Goal: Information Seeking & Learning: Learn about a topic

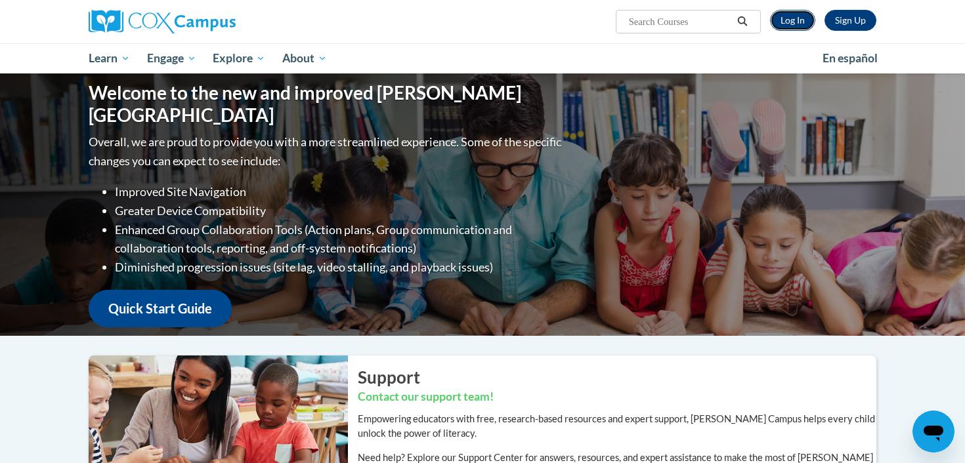
click at [797, 28] on link "Log In" at bounding box center [792, 20] width 45 height 21
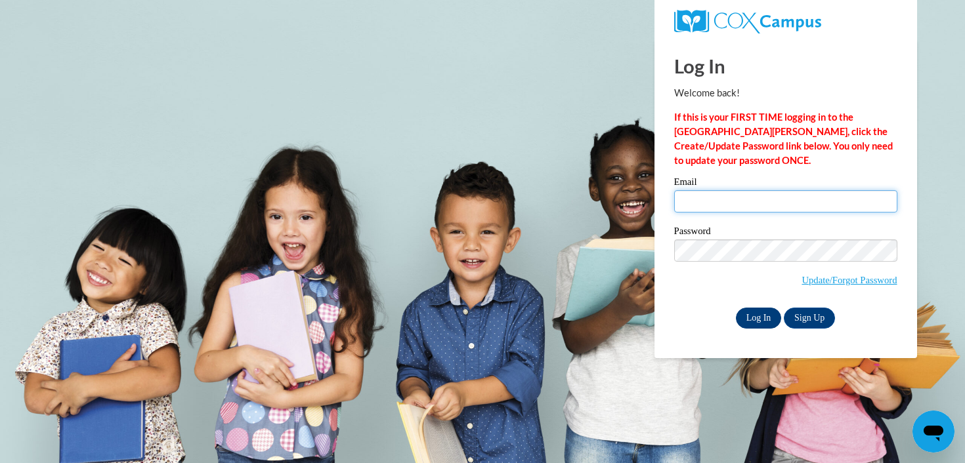
type input "gmoroder@mtsd.k12.wi.us"
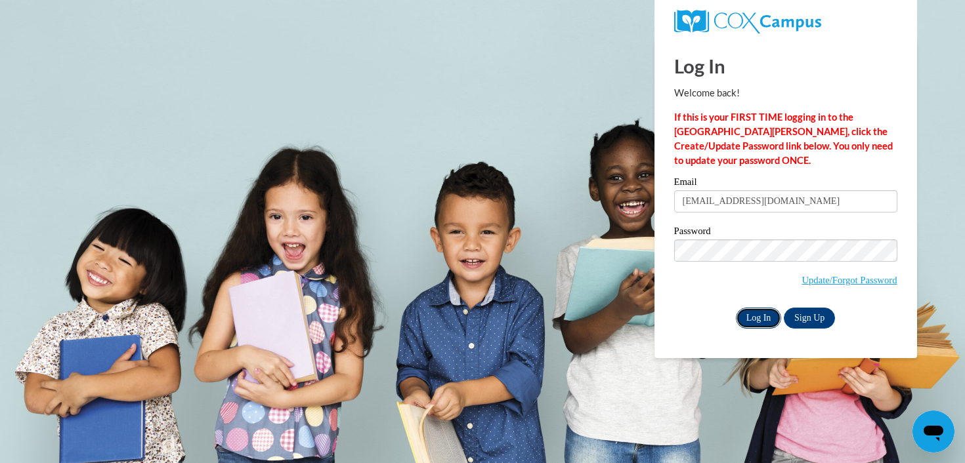
click at [751, 317] on input "Log In" at bounding box center [759, 318] width 46 height 21
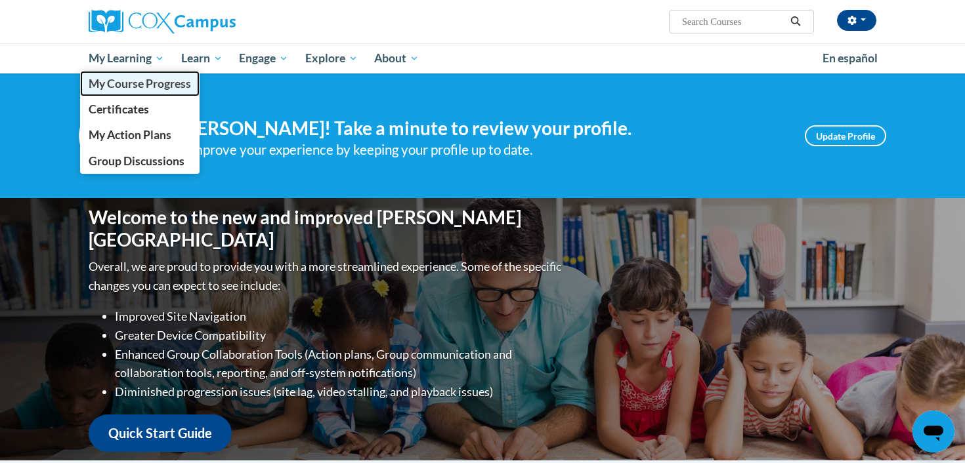
click at [111, 88] on span "My Course Progress" at bounding box center [140, 84] width 102 height 14
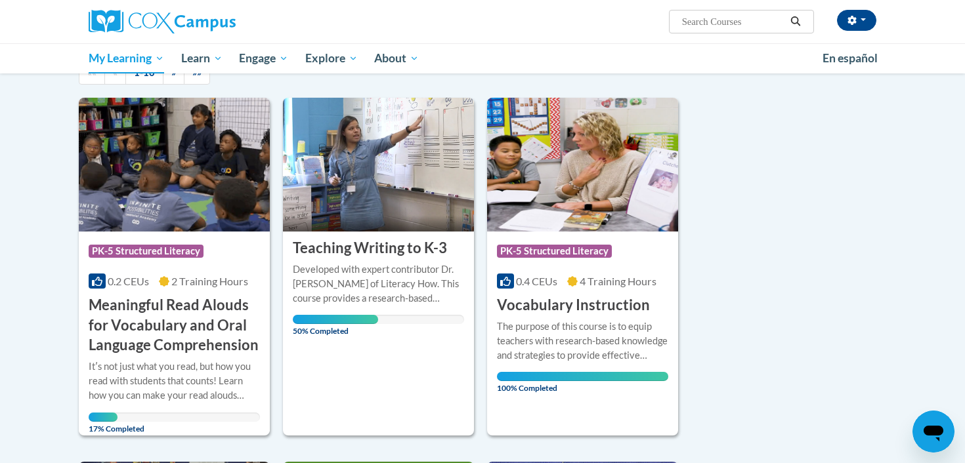
scroll to position [152, 0]
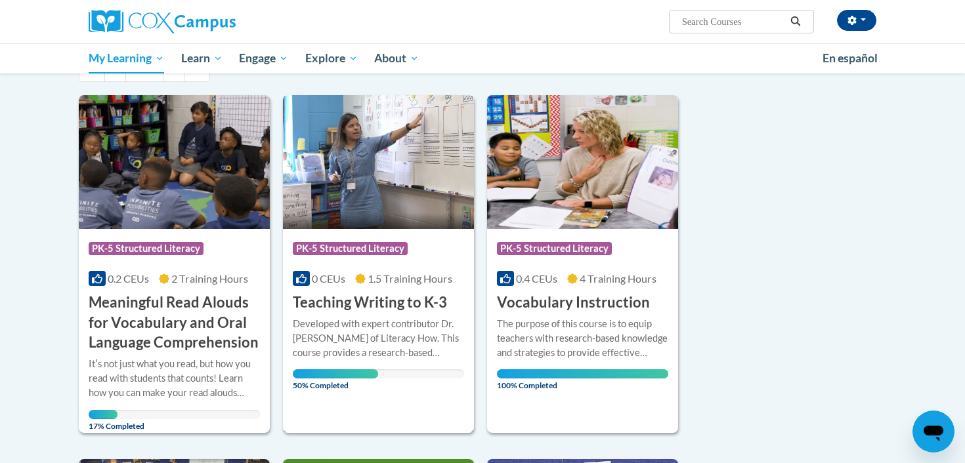
click at [339, 315] on div "More Info Open Developed with expert contributor Dr. Margie Gillis of Literacy …" at bounding box center [378, 351] width 191 height 76
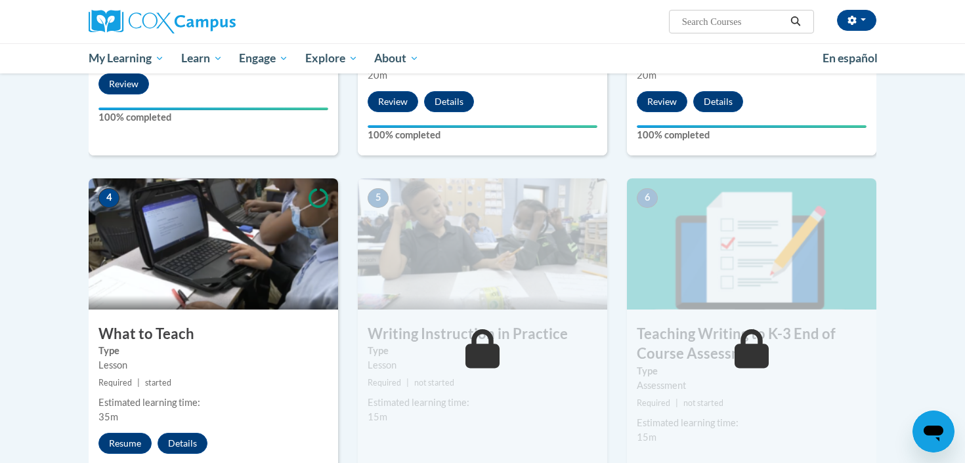
scroll to position [528, 0]
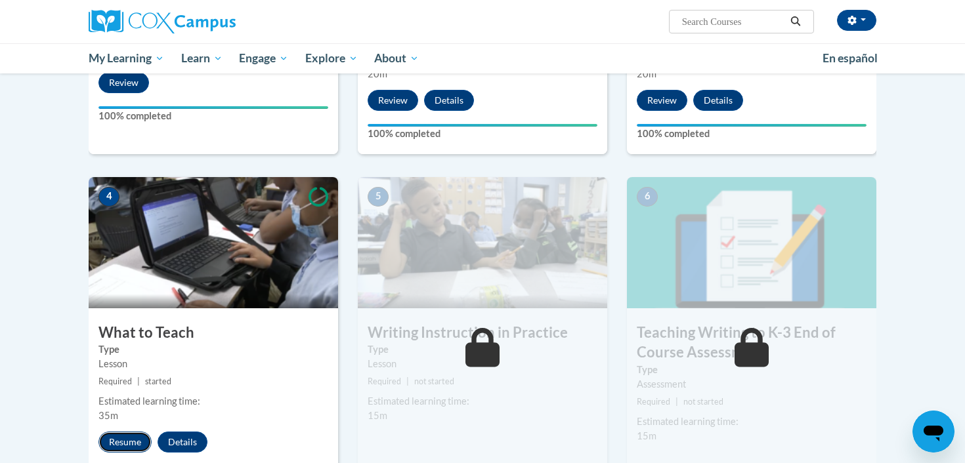
click at [140, 432] on button "Resume" at bounding box center [124, 442] width 53 height 21
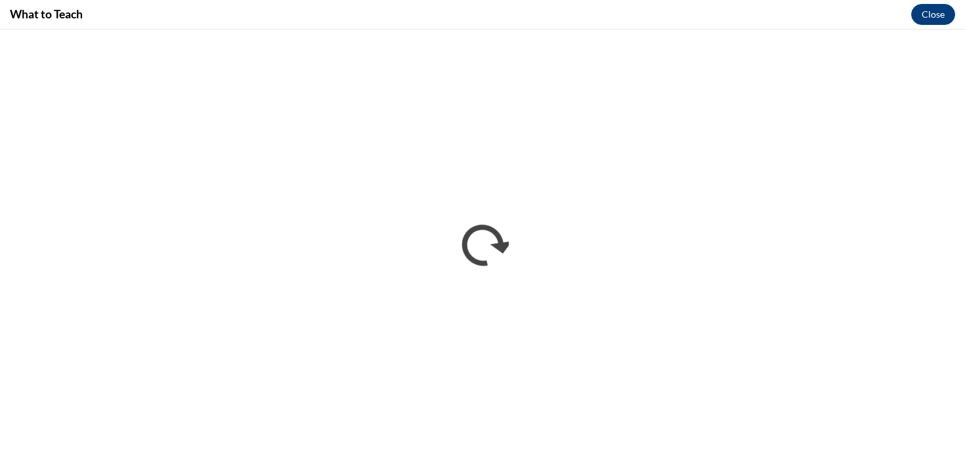
scroll to position [0, 0]
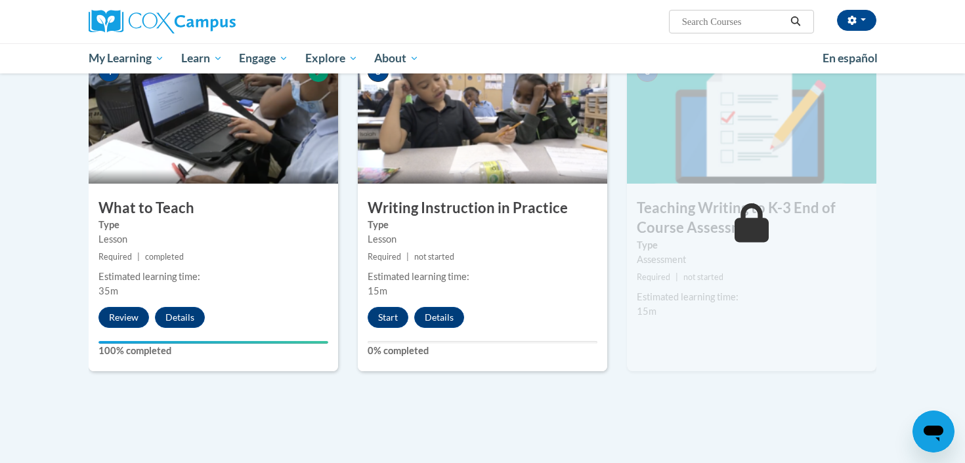
scroll to position [653, 0]
click at [391, 314] on button "Start" at bounding box center [387, 316] width 41 height 21
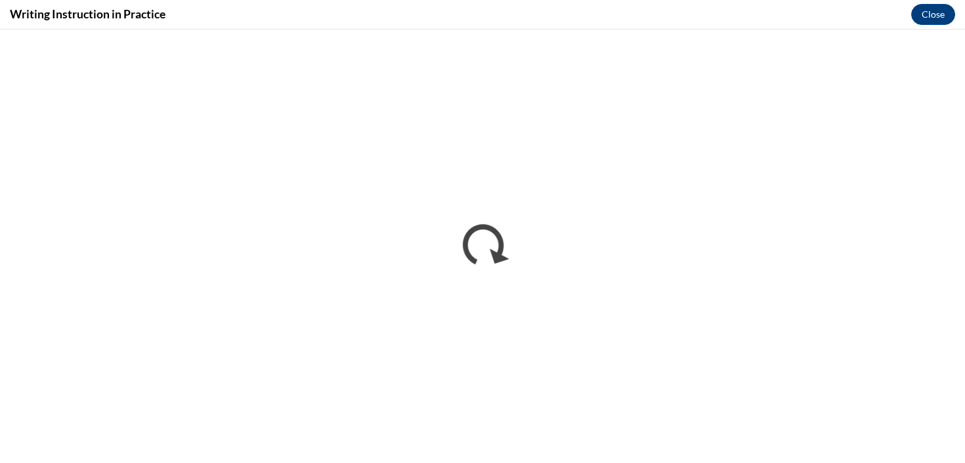
scroll to position [0, 0]
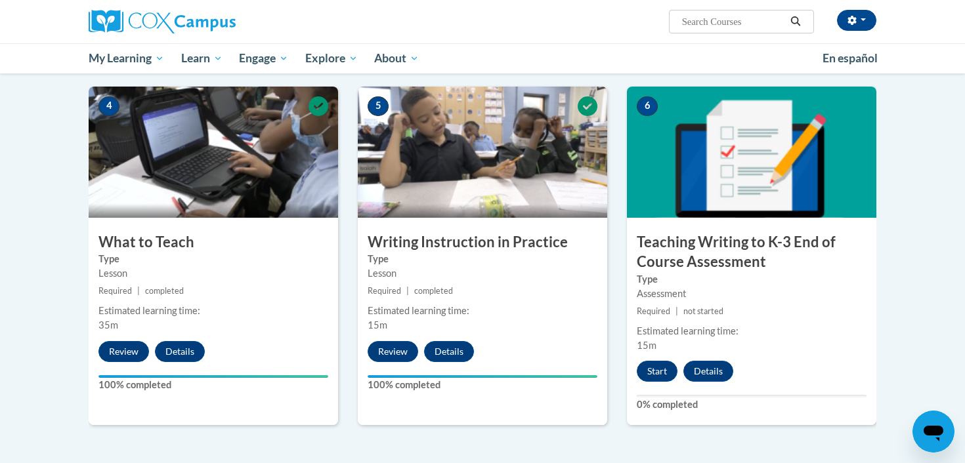
scroll to position [619, 0]
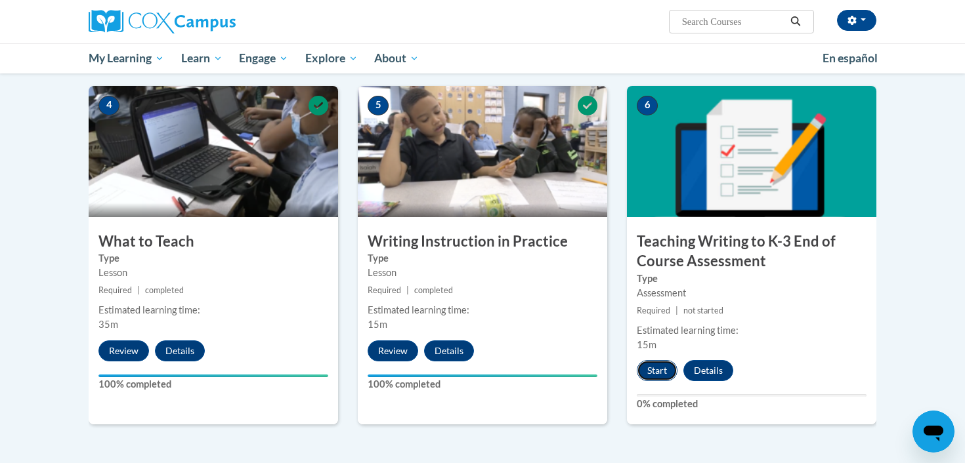
click at [656, 369] on button "Start" at bounding box center [656, 370] width 41 height 21
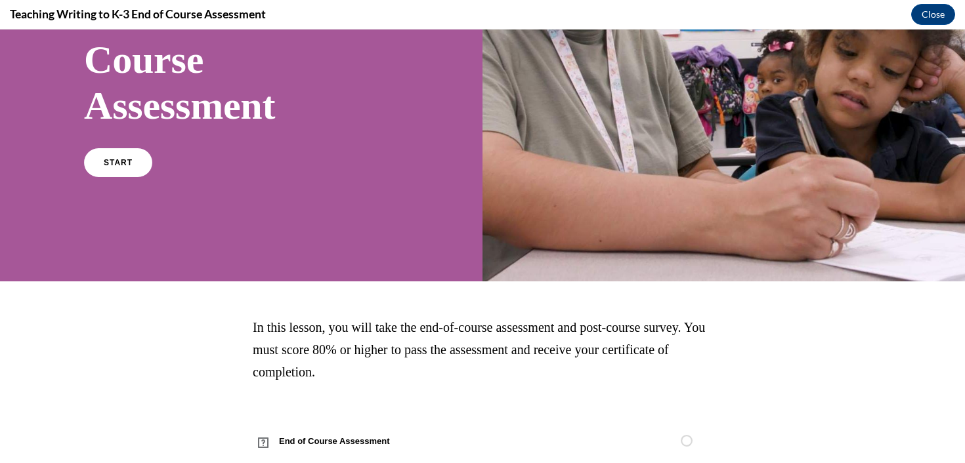
scroll to position [193, 0]
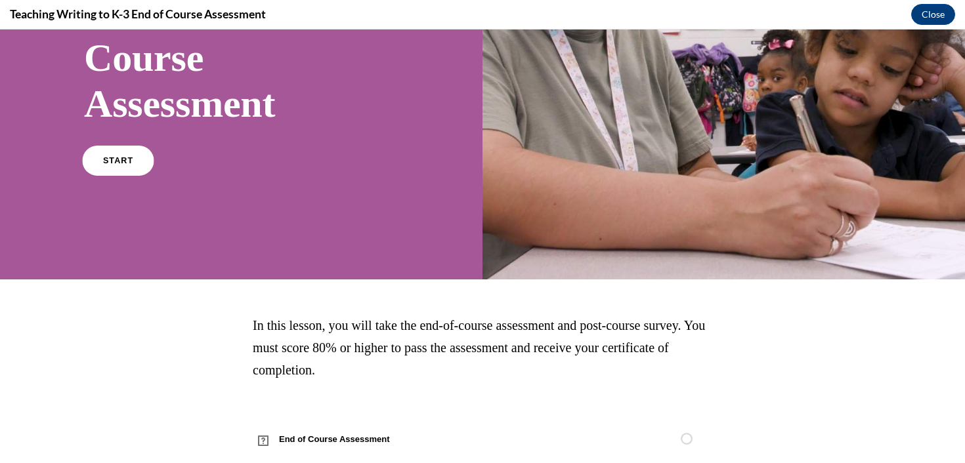
click at [126, 157] on span "START" at bounding box center [118, 161] width 30 height 10
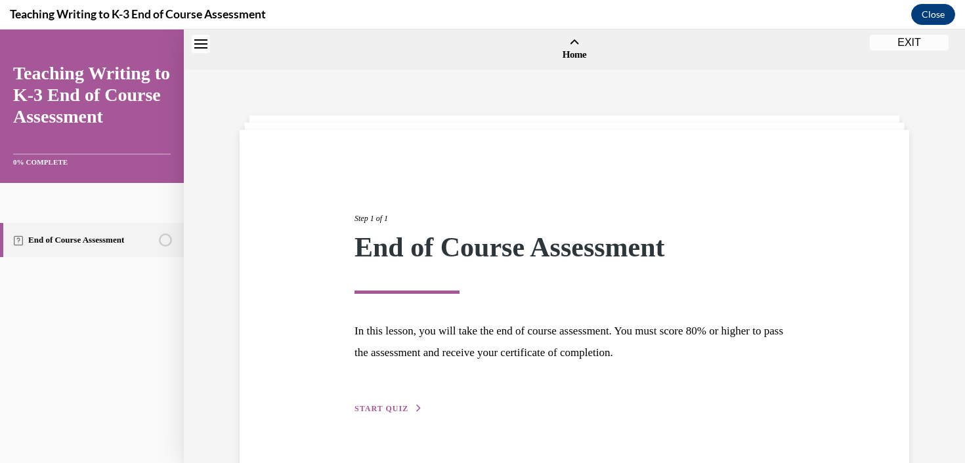
scroll to position [41, 0]
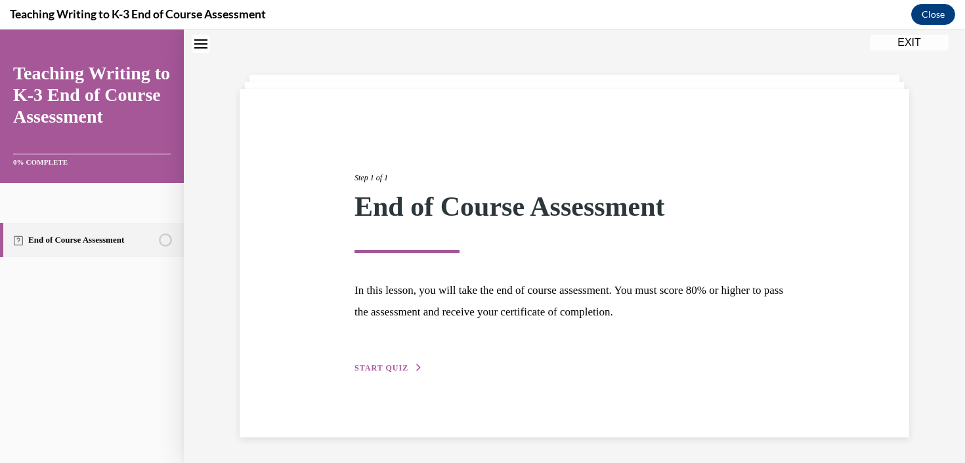
click at [387, 365] on span "START QUIZ" at bounding box center [381, 368] width 54 height 9
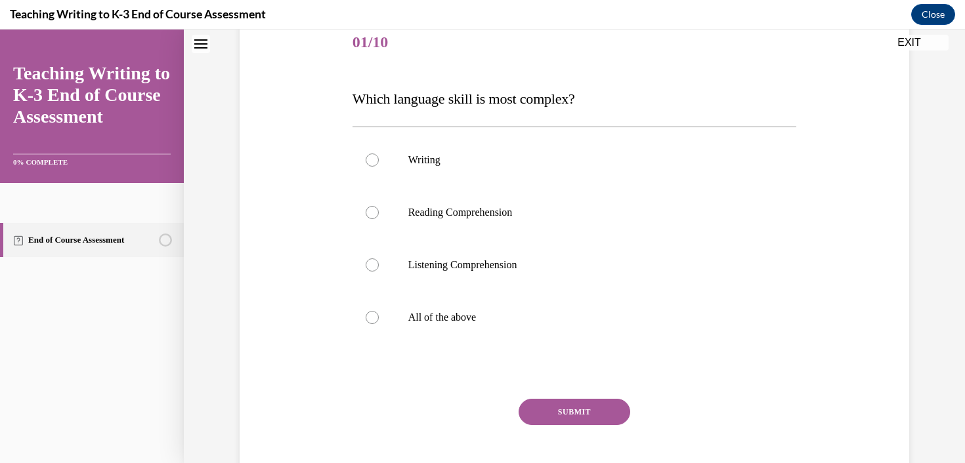
scroll to position [168, 0]
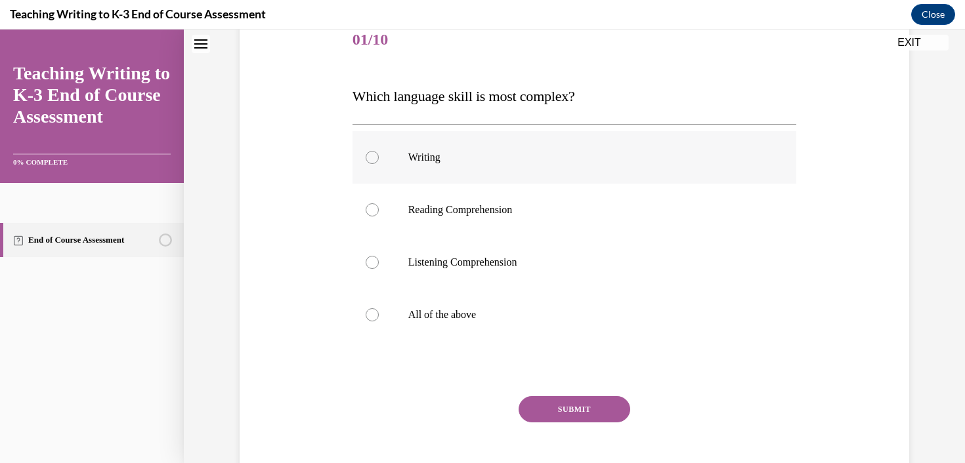
click at [446, 159] on p "Writing" at bounding box center [586, 157] width 356 height 13
click at [379, 159] on input "Writing" at bounding box center [371, 157] width 13 height 13
radio input "true"
click at [551, 406] on button "SUBMIT" at bounding box center [574, 409] width 112 height 26
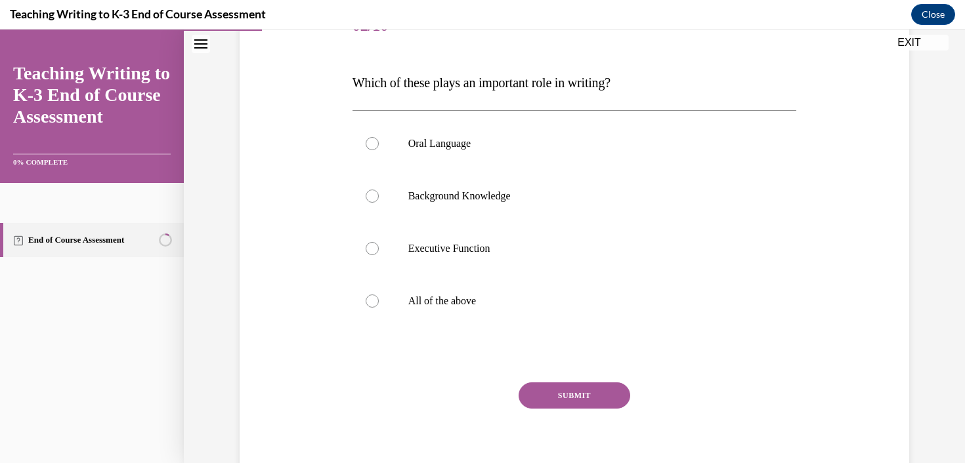
scroll to position [184, 0]
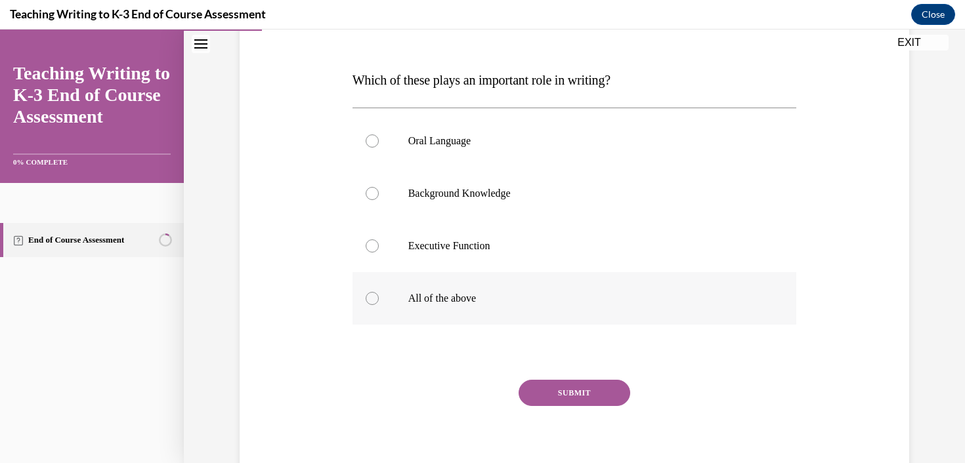
click at [367, 300] on div at bounding box center [371, 298] width 13 height 13
click at [367, 300] on input "All of the above" at bounding box center [371, 298] width 13 height 13
radio input "true"
click at [548, 393] on button "SUBMIT" at bounding box center [574, 393] width 112 height 26
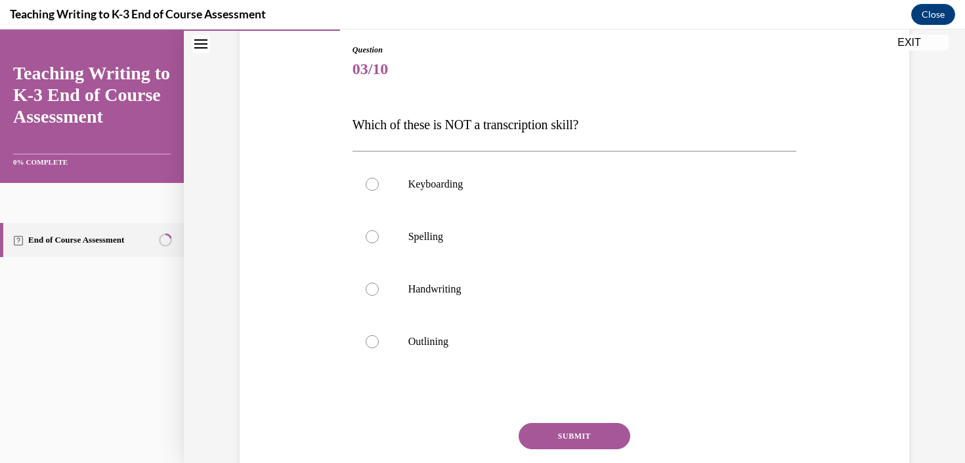
scroll to position [140, 0]
click at [448, 333] on label "Outlining" at bounding box center [574, 340] width 444 height 52
click at [379, 333] on input "Outlining" at bounding box center [371, 339] width 13 height 13
radio input "true"
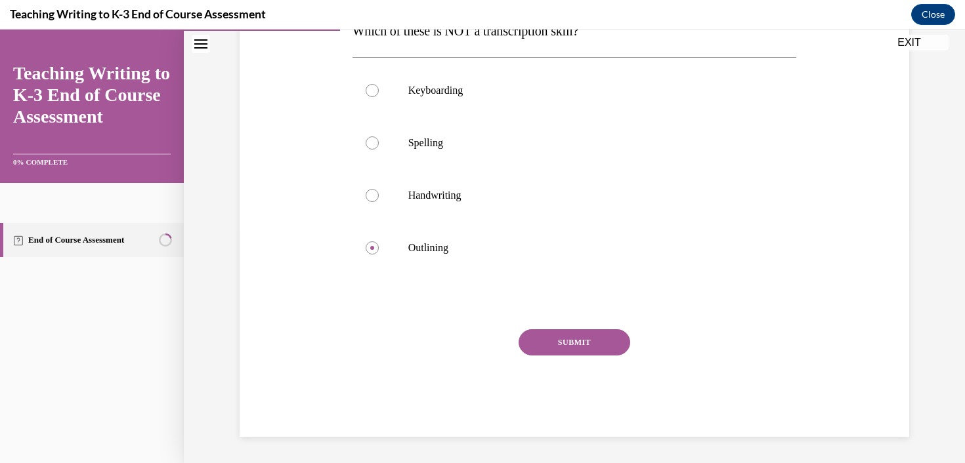
click at [574, 333] on button "SUBMIT" at bounding box center [574, 342] width 112 height 26
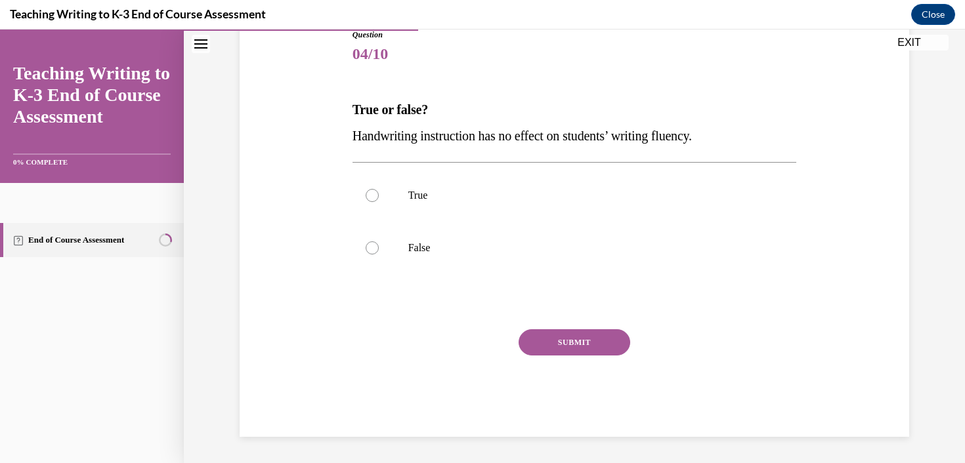
scroll to position [146, 0]
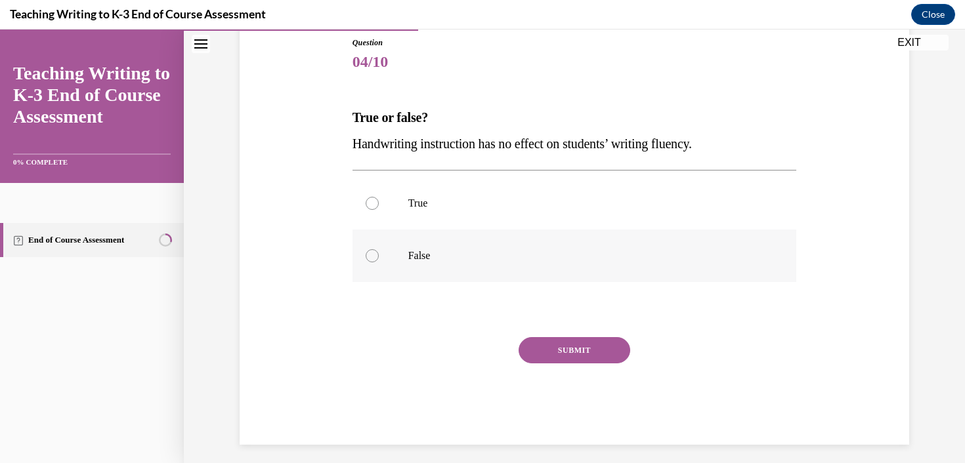
click at [370, 253] on div at bounding box center [371, 255] width 13 height 13
click at [370, 253] on input "False" at bounding box center [371, 255] width 13 height 13
radio input "true"
click at [574, 352] on button "SUBMIT" at bounding box center [574, 350] width 112 height 26
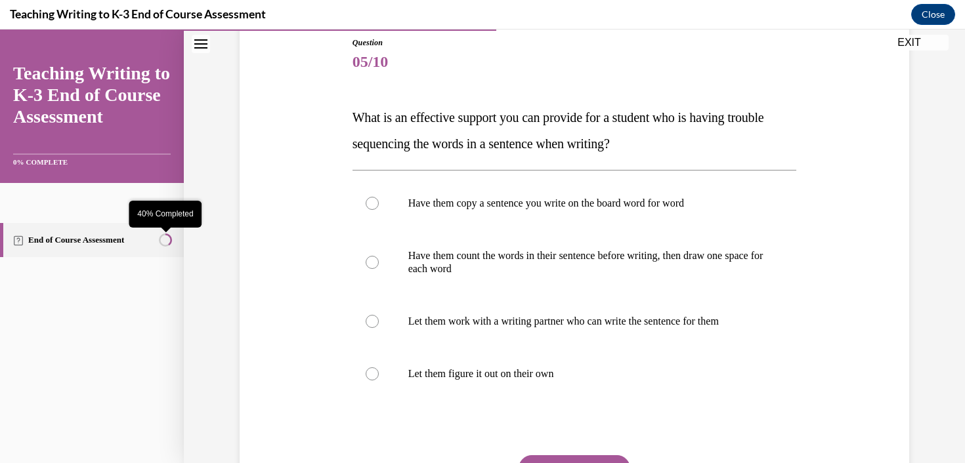
click at [165, 241] on circle "40% Completed" at bounding box center [165, 240] width 12 height 12
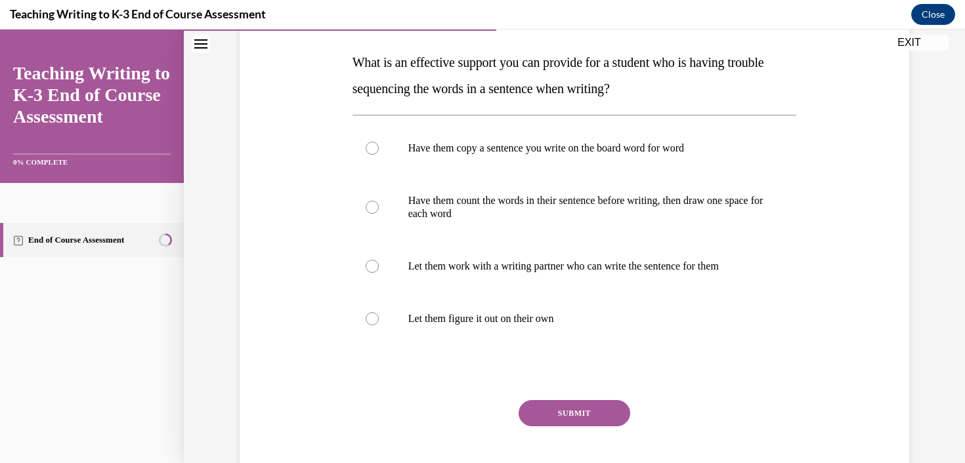
scroll to position [202, 0]
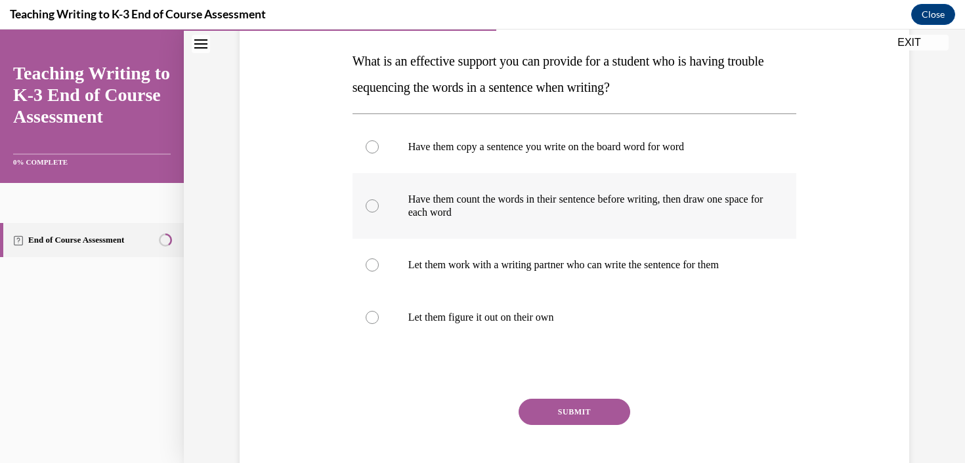
click at [369, 209] on div at bounding box center [371, 205] width 13 height 13
click at [369, 209] on input "Have them count the words in their sentence before writing, then draw one space…" at bounding box center [371, 205] width 13 height 13
radio input "true"
click at [542, 415] on button "SUBMIT" at bounding box center [574, 412] width 112 height 26
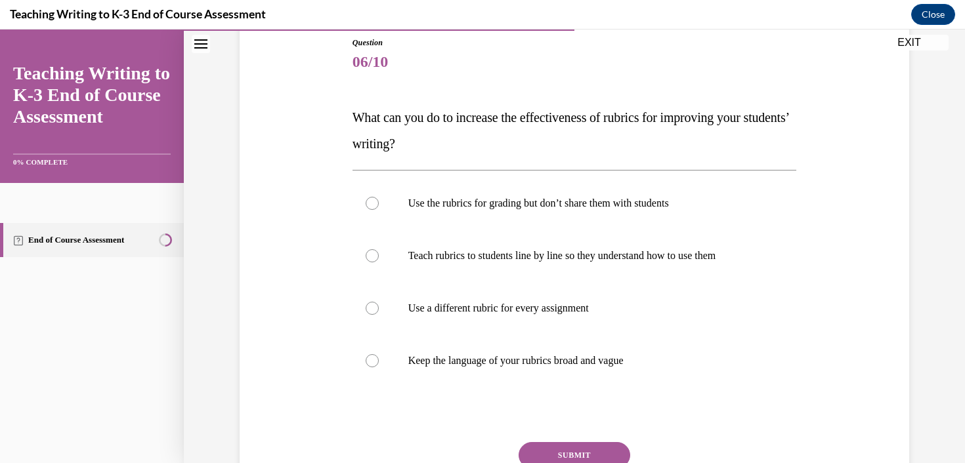
scroll to position [147, 0]
click at [385, 261] on label "Teach rubrics to students line by line so they understand how to use them" at bounding box center [574, 254] width 444 height 52
click at [379, 261] on input "Teach rubrics to students line by line so they understand how to use them" at bounding box center [371, 254] width 13 height 13
radio input "true"
click at [541, 443] on button "SUBMIT" at bounding box center [574, 454] width 112 height 26
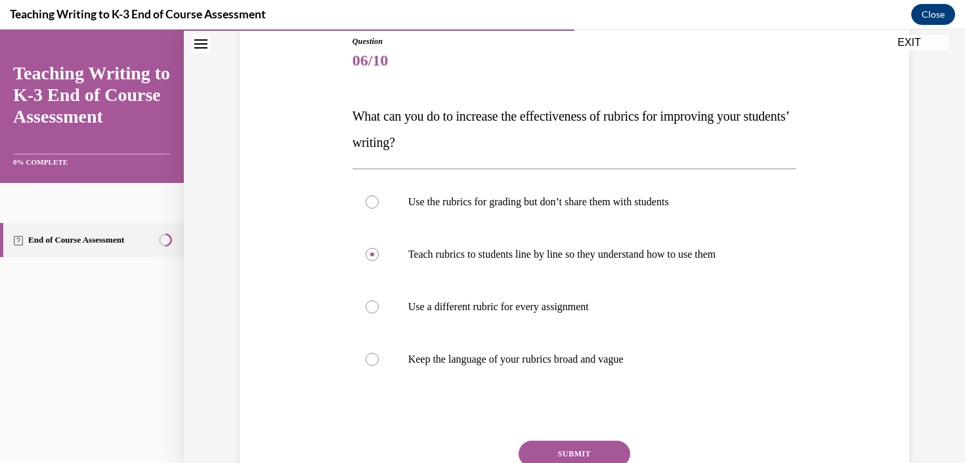
scroll to position [146, 0]
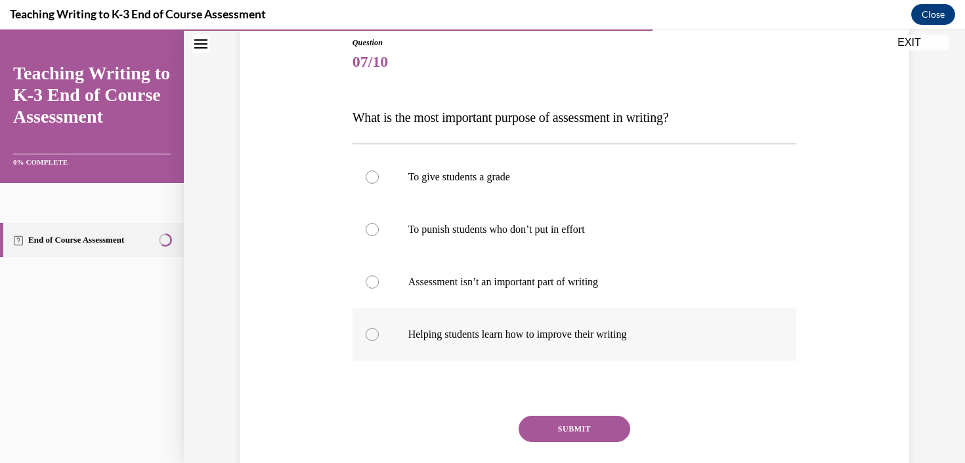
click at [685, 337] on p "Helping students learn how to improve their writing" at bounding box center [586, 334] width 356 height 13
click at [379, 337] on input "Helping students learn how to improve their writing" at bounding box center [371, 334] width 13 height 13
radio input "true"
click at [601, 430] on button "SUBMIT" at bounding box center [574, 429] width 112 height 26
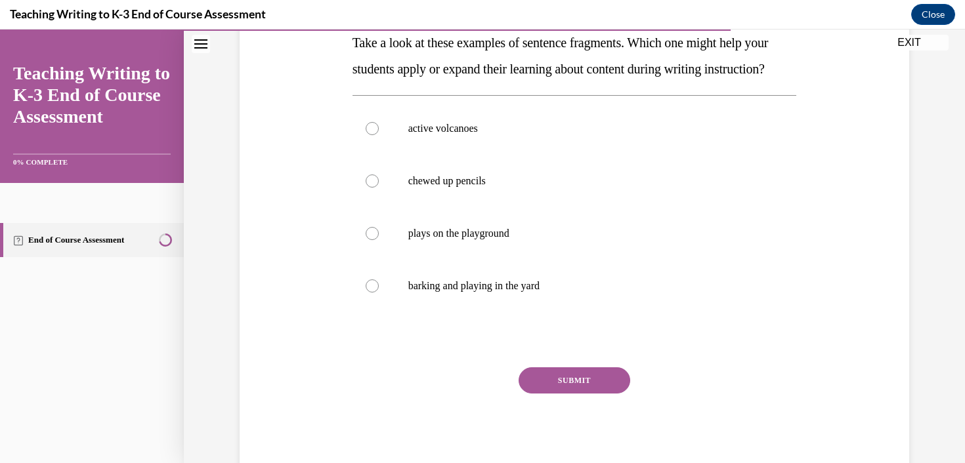
scroll to position [222, 0]
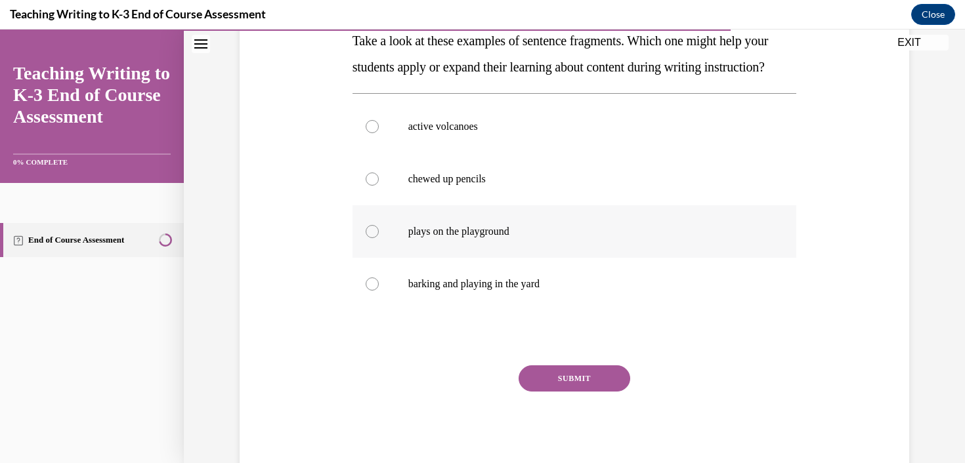
click at [530, 238] on p "plays on the playground" at bounding box center [586, 231] width 356 height 13
click at [379, 238] on input "plays on the playground" at bounding box center [371, 231] width 13 height 13
radio input "true"
click at [552, 392] on button "SUBMIT" at bounding box center [574, 378] width 112 height 26
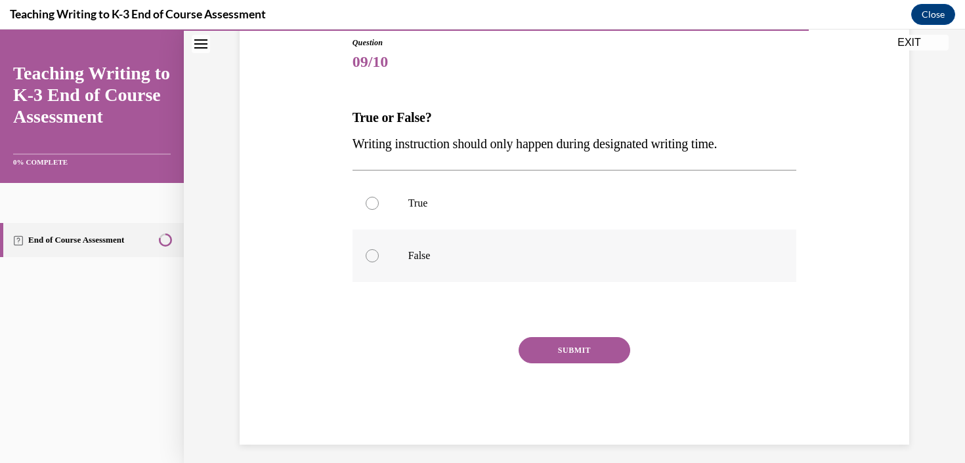
click at [383, 255] on label "False" at bounding box center [574, 256] width 444 height 52
click at [379, 255] on input "False" at bounding box center [371, 255] width 13 height 13
radio input "true"
click at [546, 346] on button "SUBMIT" at bounding box center [574, 350] width 112 height 26
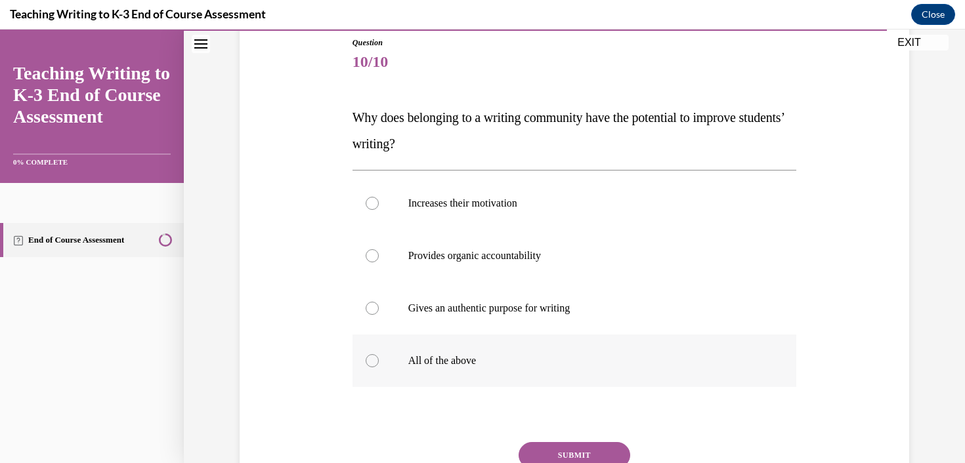
click at [454, 360] on p "All of the above" at bounding box center [586, 360] width 356 height 13
click at [379, 360] on input "All of the above" at bounding box center [371, 360] width 13 height 13
radio input "true"
click at [547, 447] on button "SUBMIT" at bounding box center [574, 455] width 112 height 26
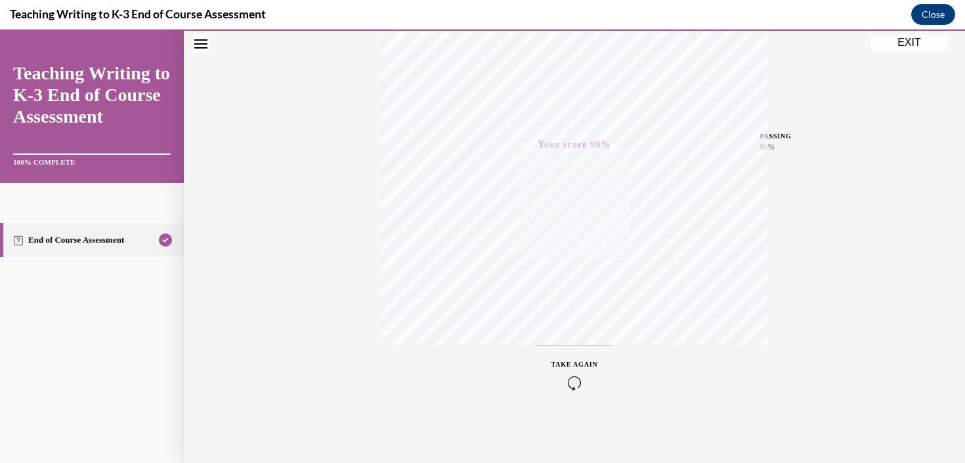
scroll to position [0, 0]
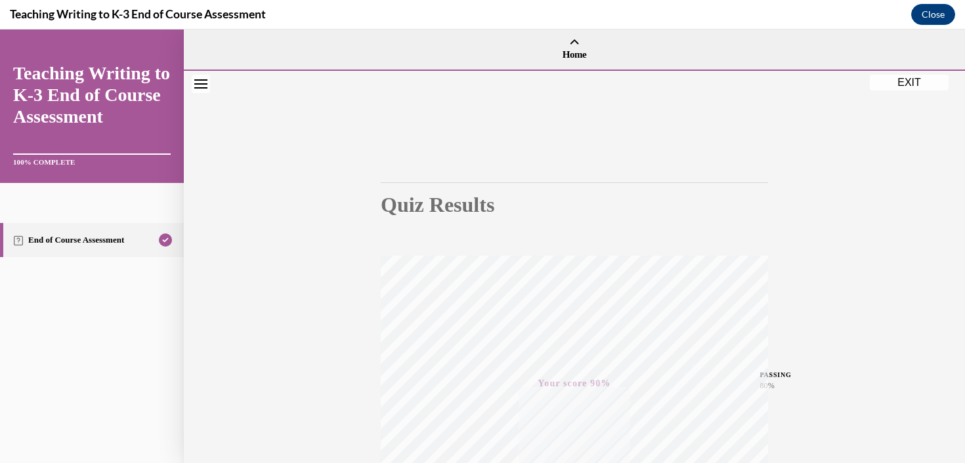
click at [909, 83] on button "EXIT" at bounding box center [908, 83] width 79 height 16
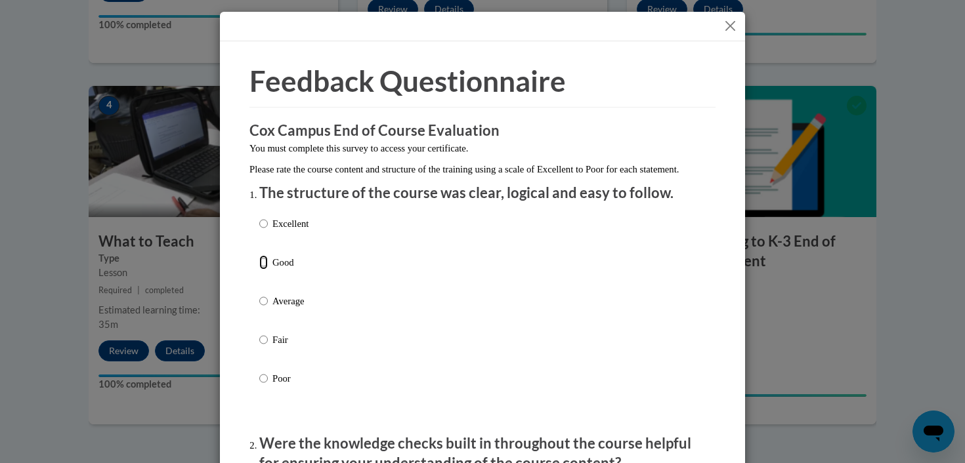
click at [264, 270] on input "Good" at bounding box center [263, 262] width 9 height 14
radio input "true"
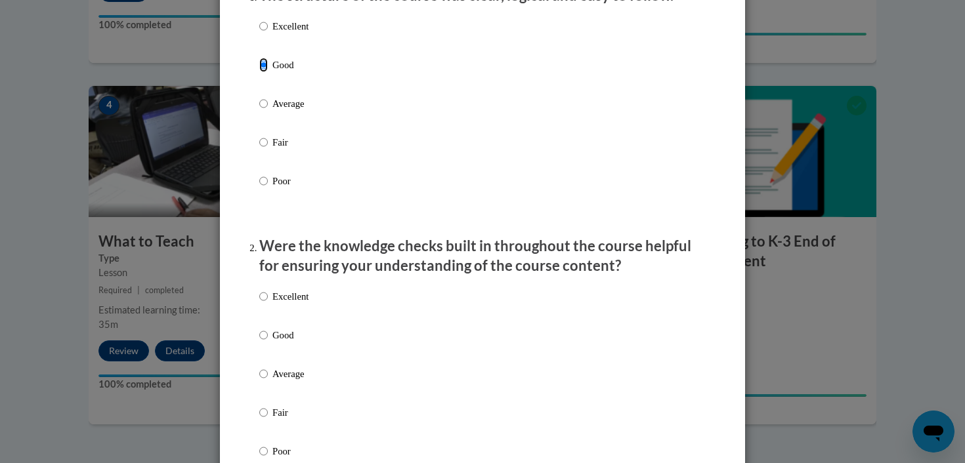
scroll to position [249, 0]
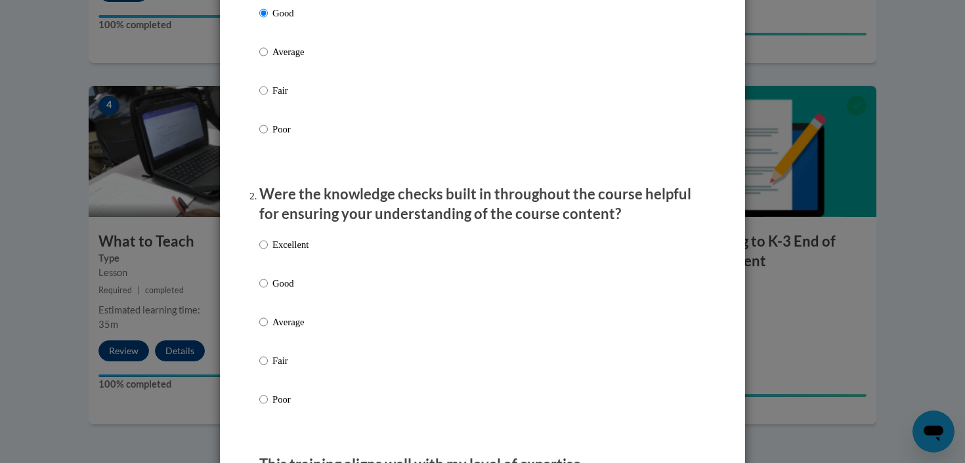
click at [272, 298] on label "Good" at bounding box center [283, 293] width 49 height 35
click at [268, 291] on input "Good" at bounding box center [263, 283] width 9 height 14
radio input "true"
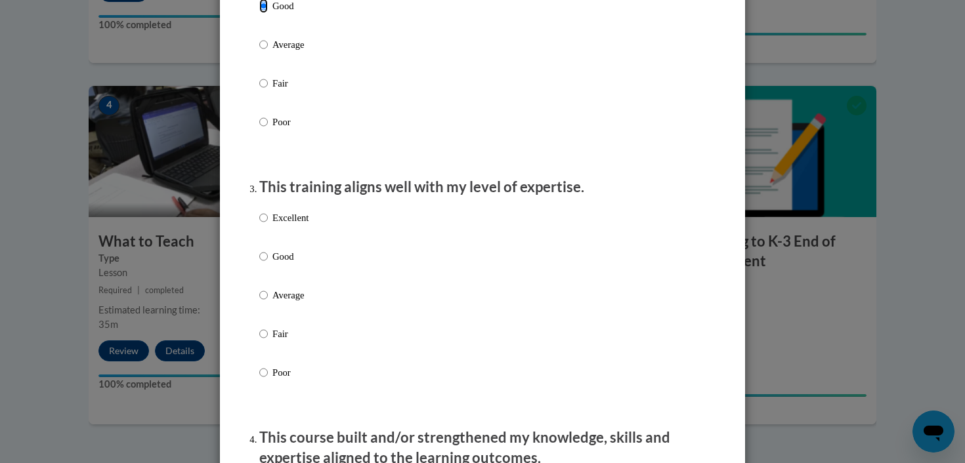
scroll to position [541, 0]
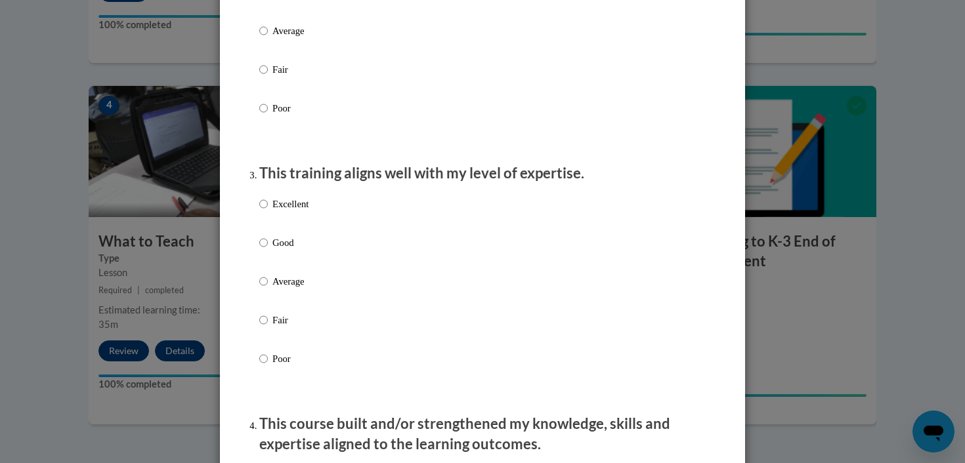
click at [273, 250] on p "Good" at bounding box center [290, 243] width 36 height 14
click at [268, 250] on input "Good" at bounding box center [263, 243] width 9 height 14
radio input "true"
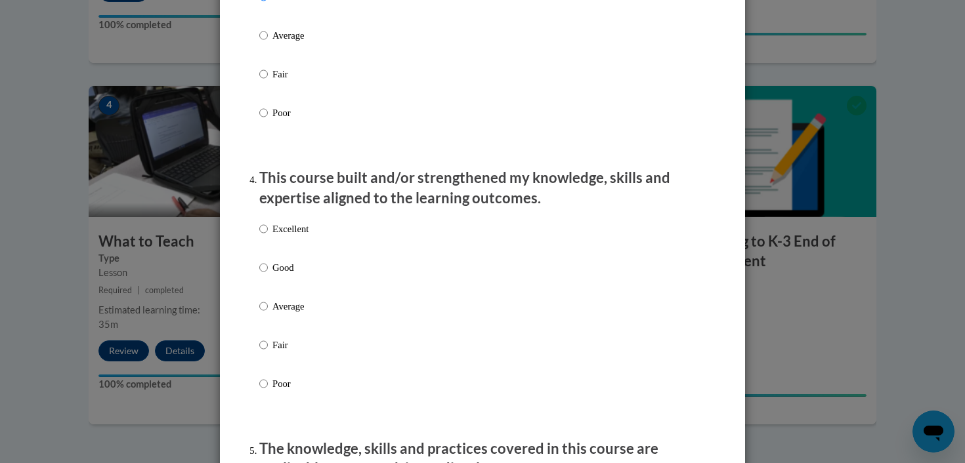
click at [280, 275] on p "Good" at bounding box center [290, 267] width 36 height 14
click at [268, 275] on input "Good" at bounding box center [263, 267] width 9 height 14
radio input "true"
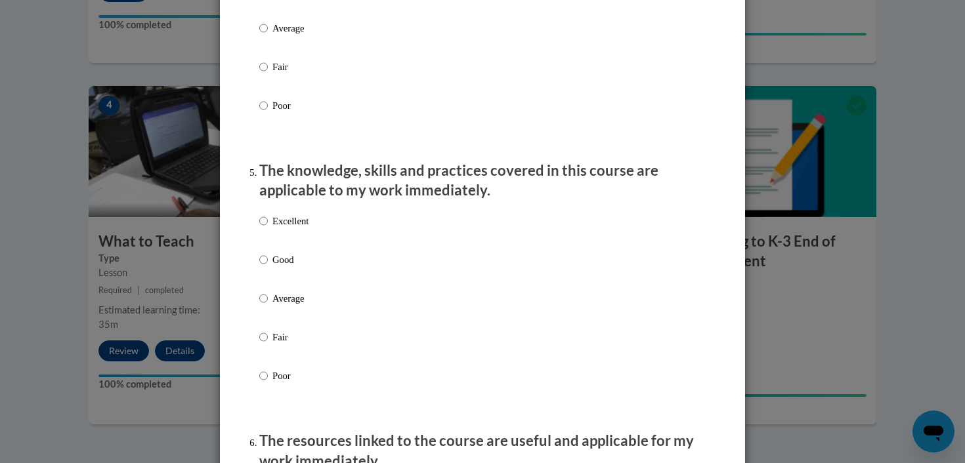
scroll to position [1081, 0]
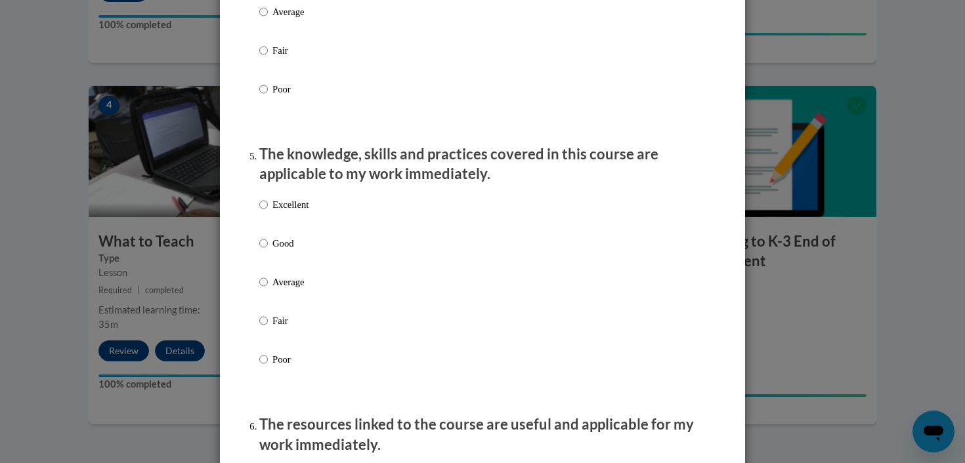
click at [280, 266] on label "Good" at bounding box center [283, 253] width 49 height 35
click at [268, 251] on input "Good" at bounding box center [263, 243] width 9 height 14
radio input "true"
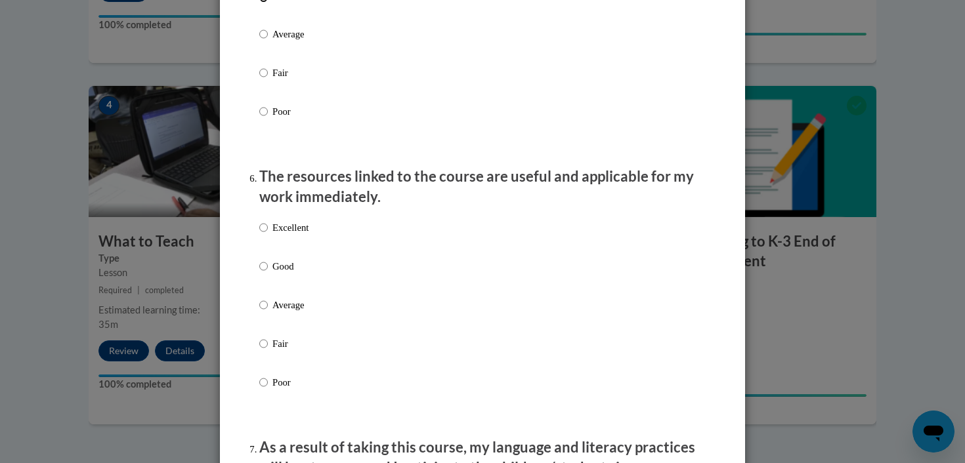
scroll to position [1331, 0]
click at [289, 272] on p "Good" at bounding box center [290, 265] width 36 height 14
click at [268, 272] on input "Good" at bounding box center [263, 265] width 9 height 14
radio input "true"
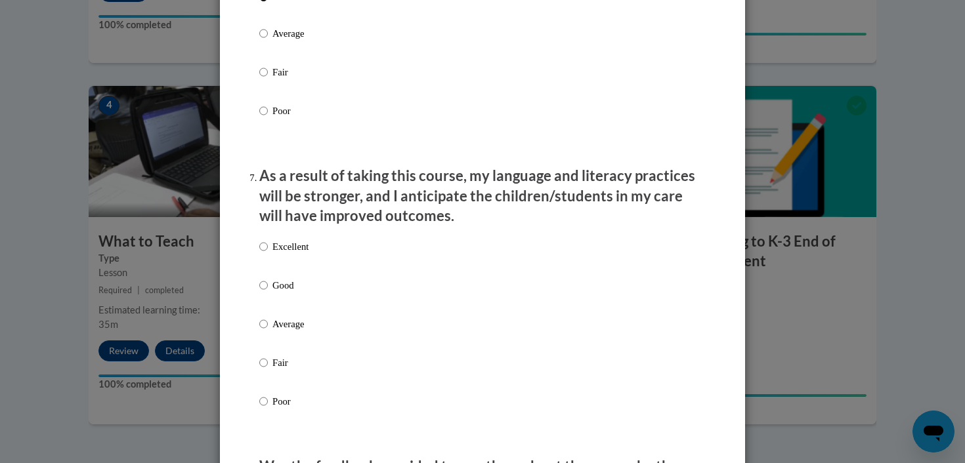
scroll to position [1599, 0]
click at [286, 295] on p "Good" at bounding box center [290, 287] width 36 height 14
click at [268, 295] on input "Good" at bounding box center [263, 287] width 9 height 14
radio input "true"
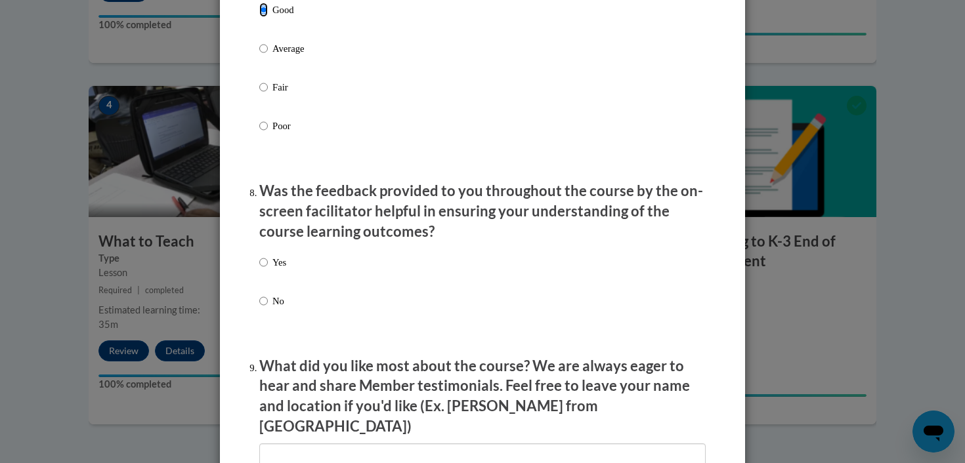
scroll to position [1875, 0]
click at [271, 272] on label "Yes" at bounding box center [272, 274] width 27 height 35
click at [268, 271] on input "Yes" at bounding box center [263, 264] width 9 height 14
radio input "true"
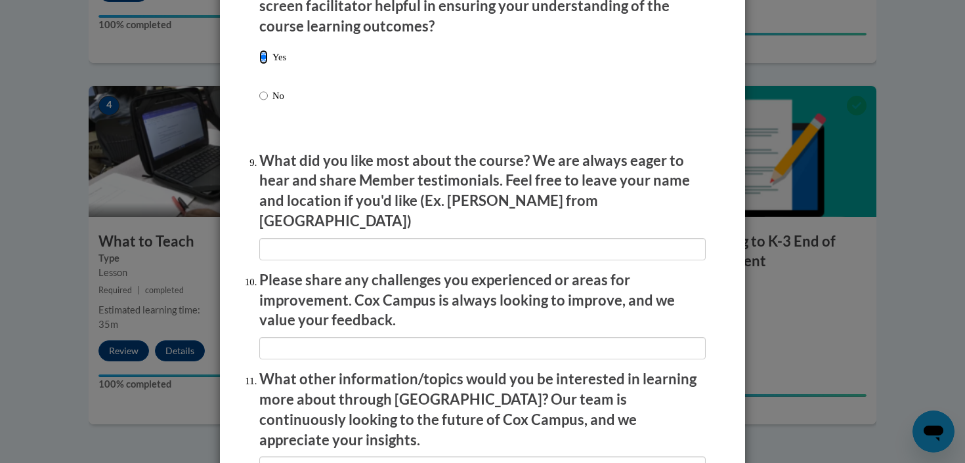
scroll to position [2266, 0]
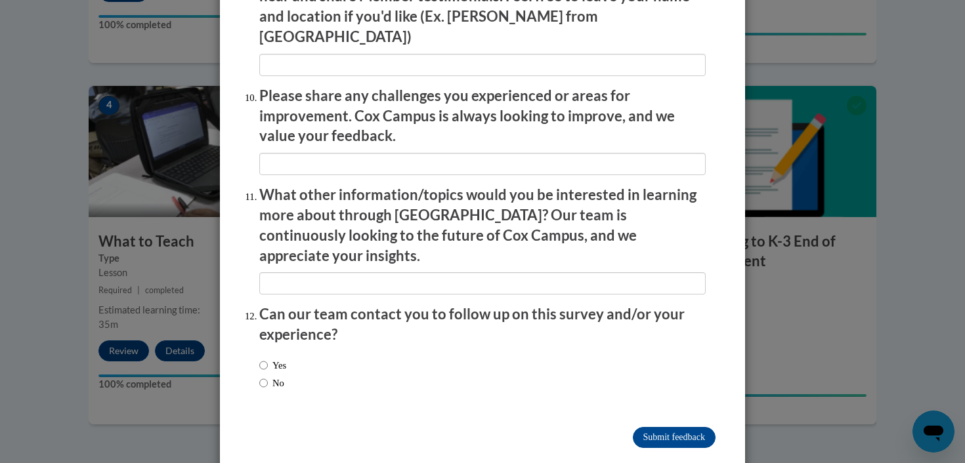
click at [278, 376] on label "No" at bounding box center [271, 383] width 25 height 14
click at [268, 376] on input "No" at bounding box center [263, 383] width 9 height 14
radio input "true"
click at [690, 427] on input "Submit feedback" at bounding box center [674, 437] width 83 height 21
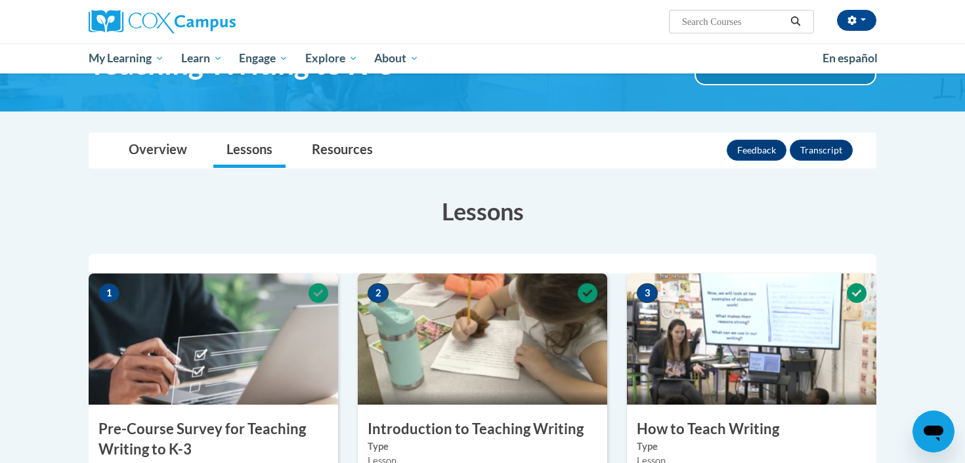
scroll to position [0, 0]
